Goal: Information Seeking & Learning: Understand process/instructions

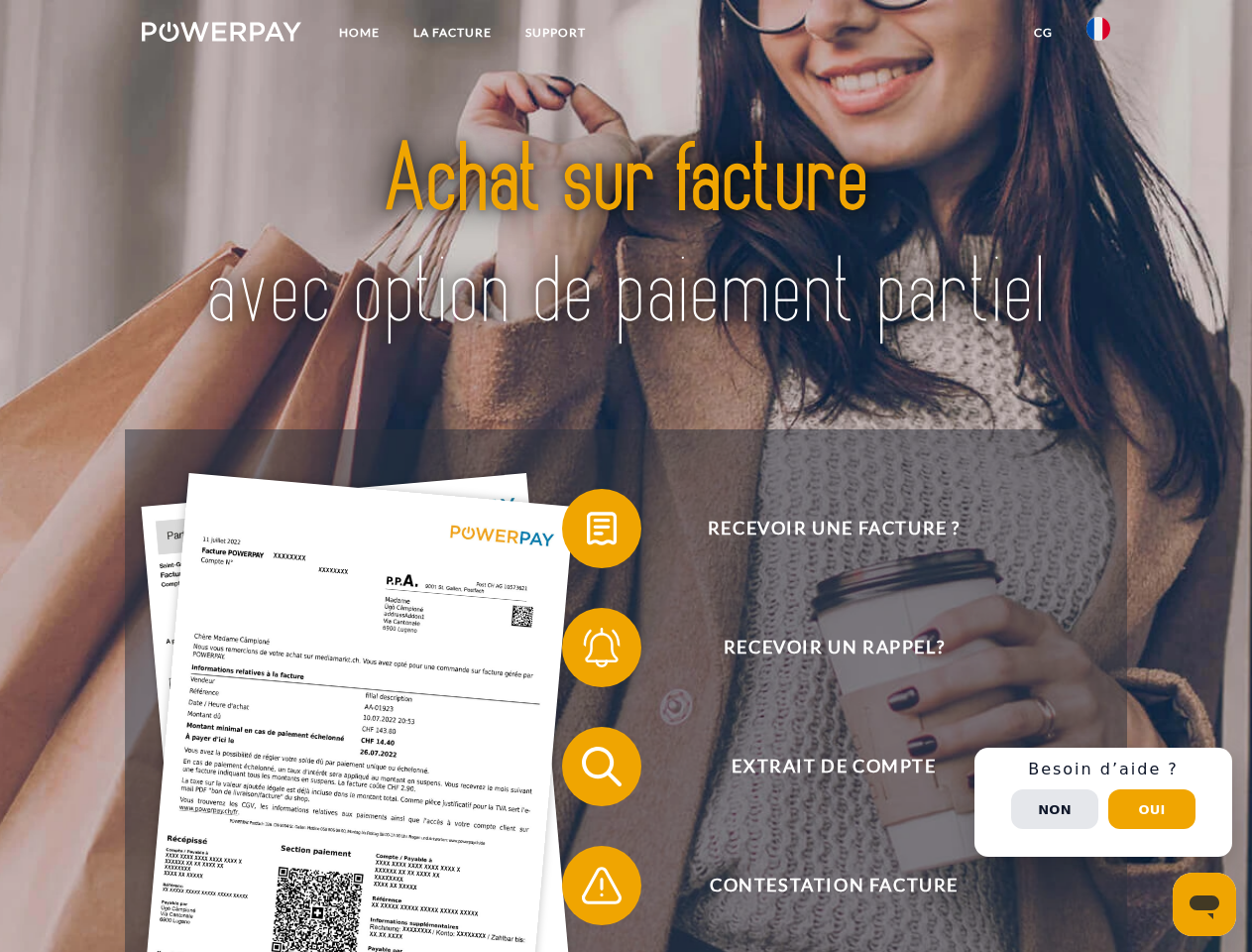
click at [222, 35] on img at bounding box center [222, 32] width 160 height 20
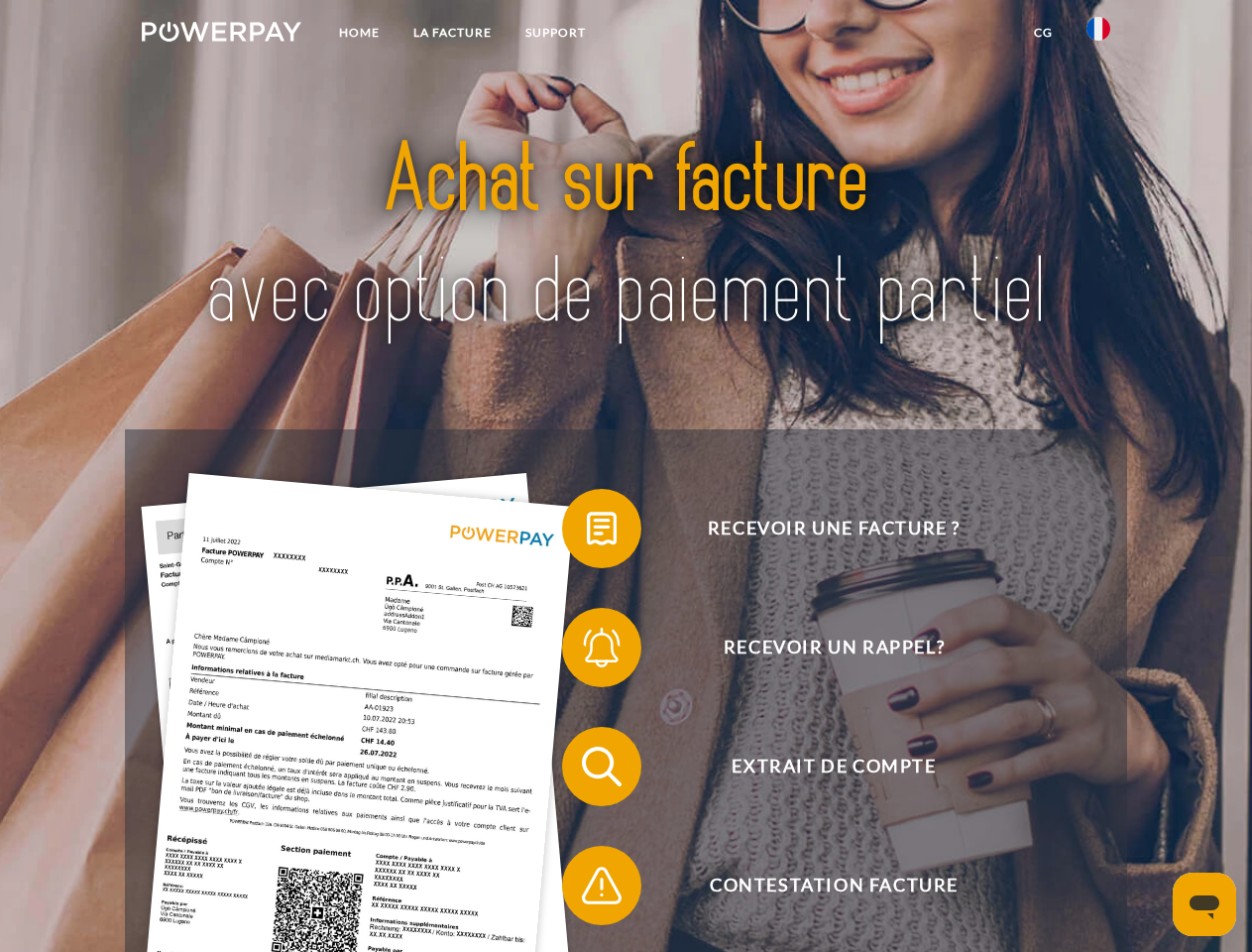
click at [1099, 35] on img at bounding box center [1099, 29] width 24 height 24
click at [1043, 33] on link "CG" at bounding box center [1043, 33] width 53 height 36
click at [587, 533] on span at bounding box center [572, 529] width 99 height 99
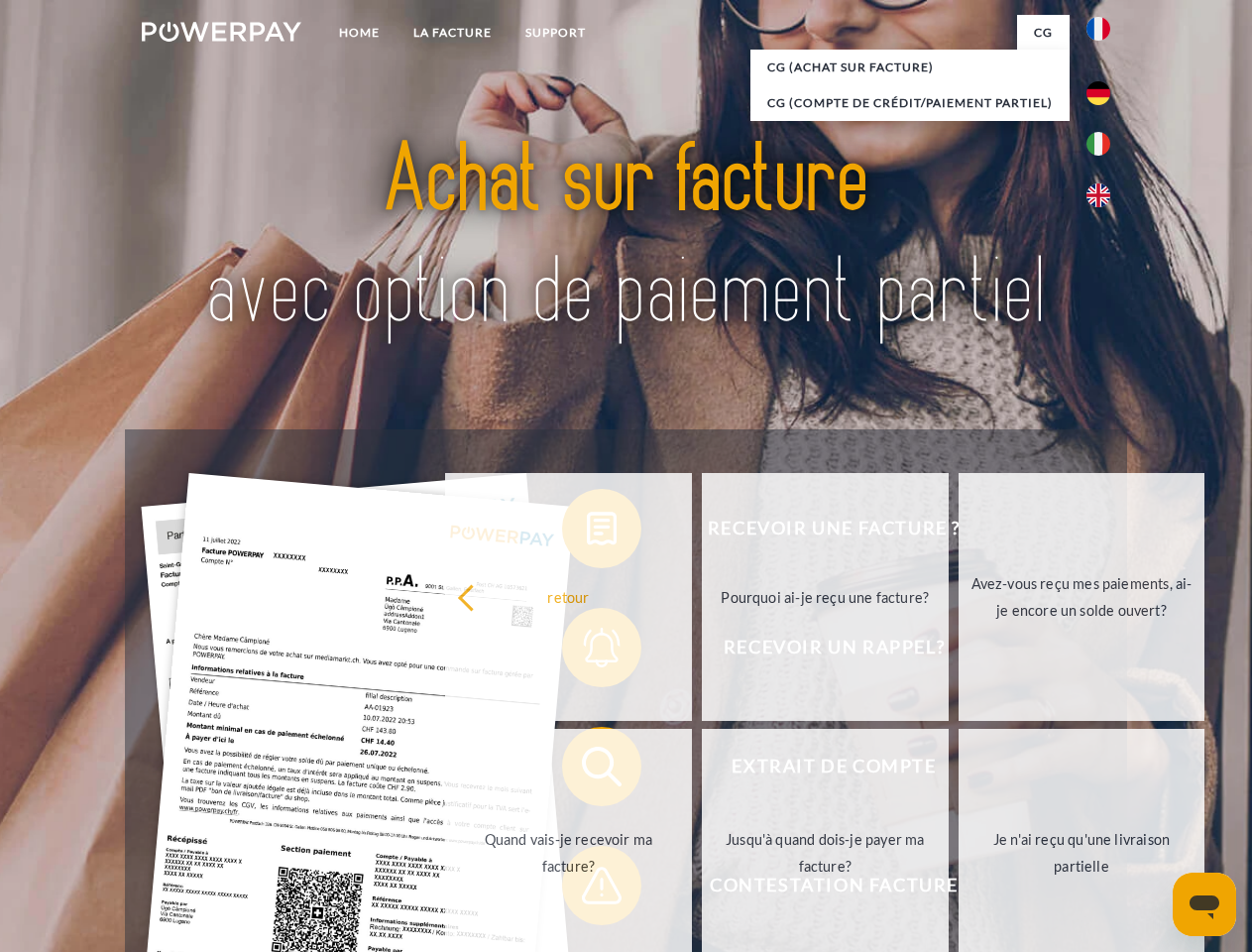
click at [587, 652] on div "Recevoir une facture ? Recevoir un rappel? Extrait de compte retour" at bounding box center [626, 826] width 1002 height 793
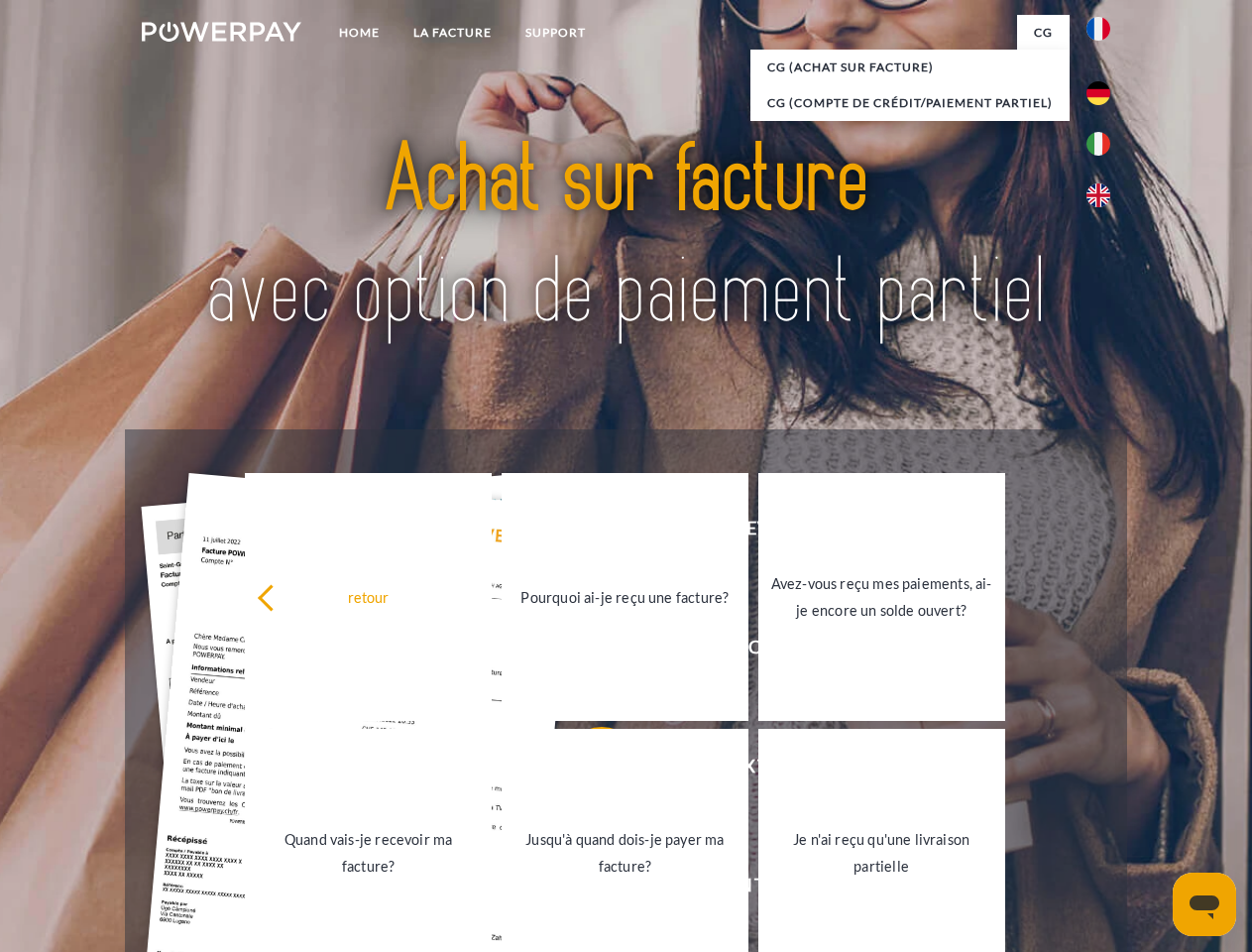
click at [587, 770] on link "Jusqu'à quand dois-je payer ma facture?" at bounding box center [625, 853] width 246 height 247
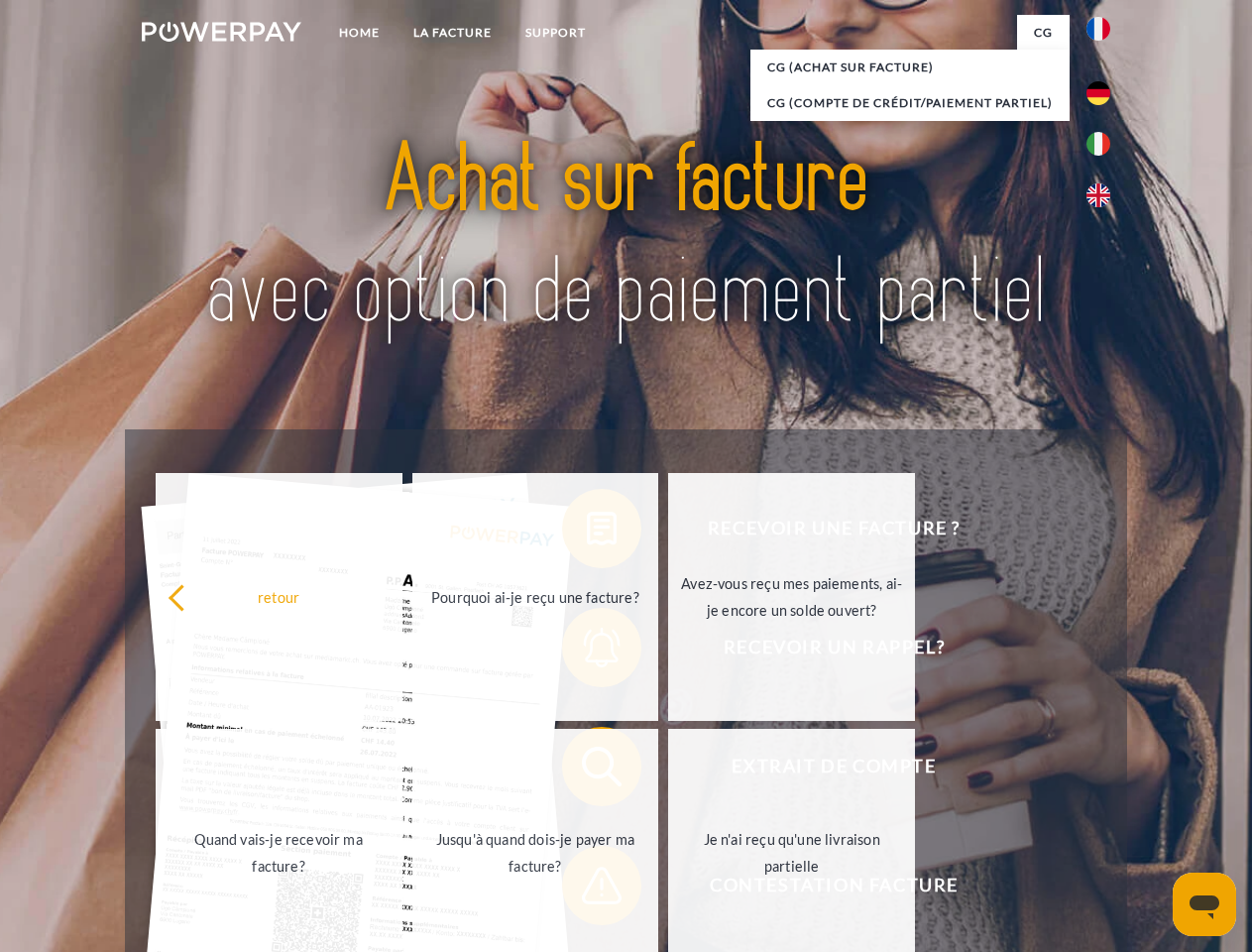
click at [587, 889] on span at bounding box center [572, 885] width 99 height 99
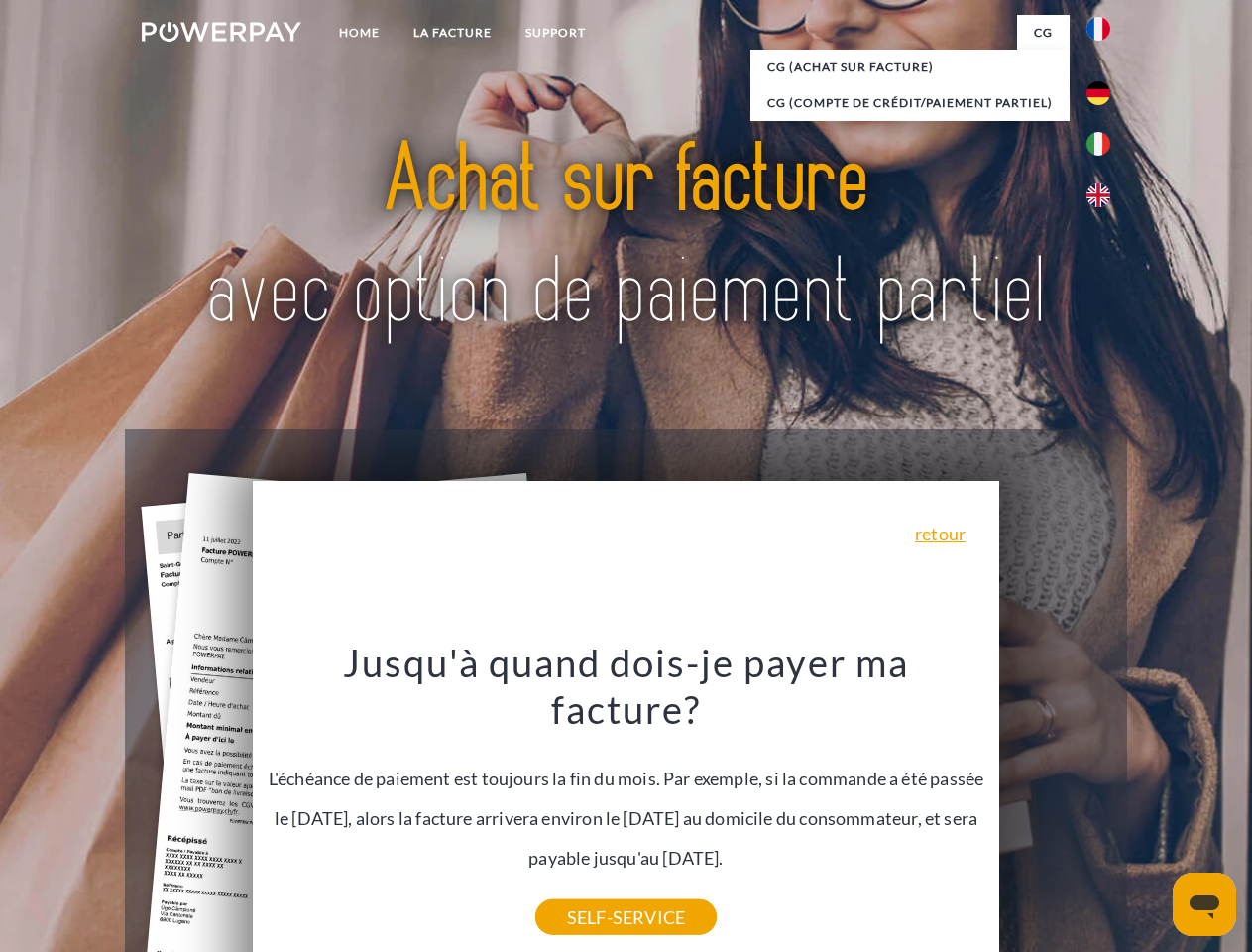
click at [1104, 802] on div "Recevoir une facture ? Recevoir un rappel? Extrait de compte retour" at bounding box center [626, 826] width 1002 height 793
click at [1055, 806] on span "Extrait de compte" at bounding box center [834, 767] width 486 height 79
click at [1153, 809] on header "Home LA FACTURE Support" at bounding box center [626, 685] width 1252 height 1369
